Goal: Task Accomplishment & Management: Use online tool/utility

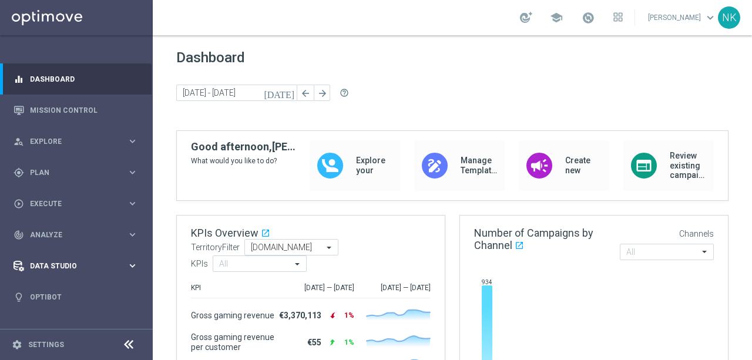
click at [75, 265] on span "Data Studio" at bounding box center [78, 266] width 97 height 7
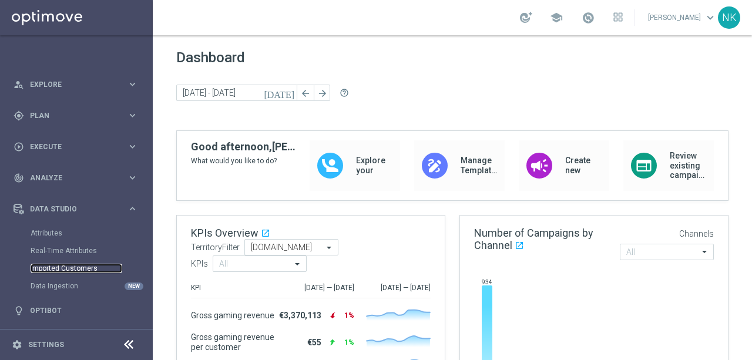
click at [63, 269] on link "Imported Customers" at bounding box center [77, 268] width 92 height 9
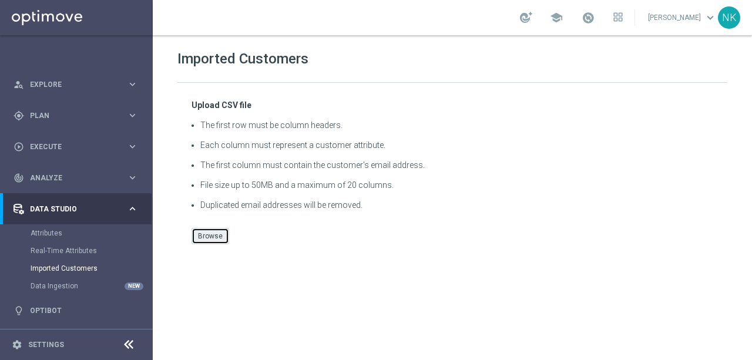
click at [216, 233] on button "Browse" at bounding box center [211, 236] width 38 height 16
